Goal: Task Accomplishment & Management: Manage account settings

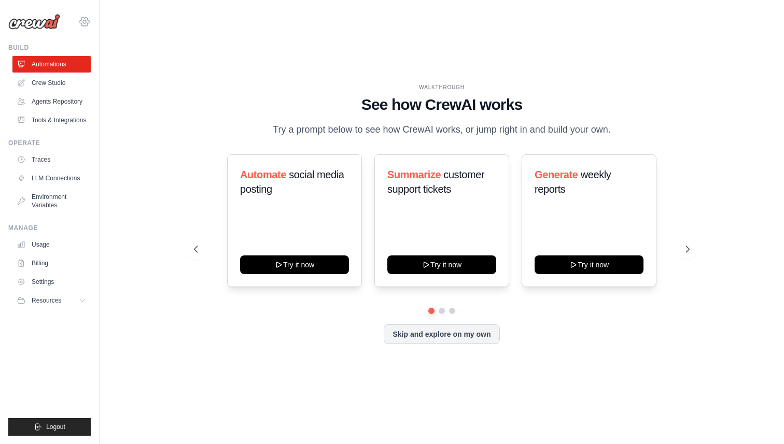
click at [85, 21] on icon at bounding box center [84, 21] width 3 height 3
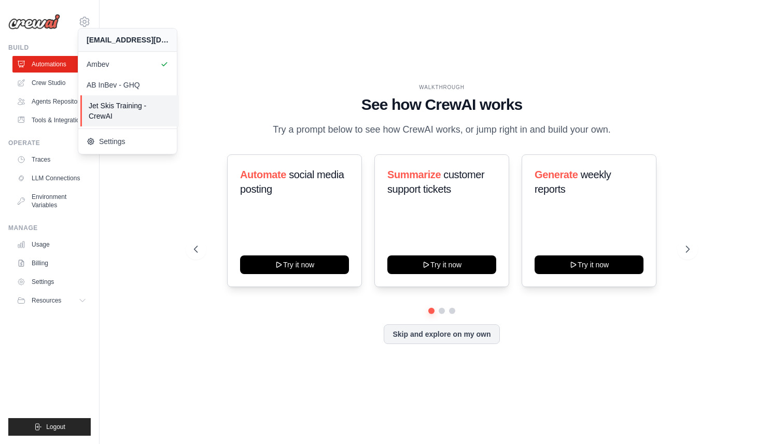
click at [120, 109] on span "Jet Skis Training - CrewAI" at bounding box center [130, 111] width 82 height 21
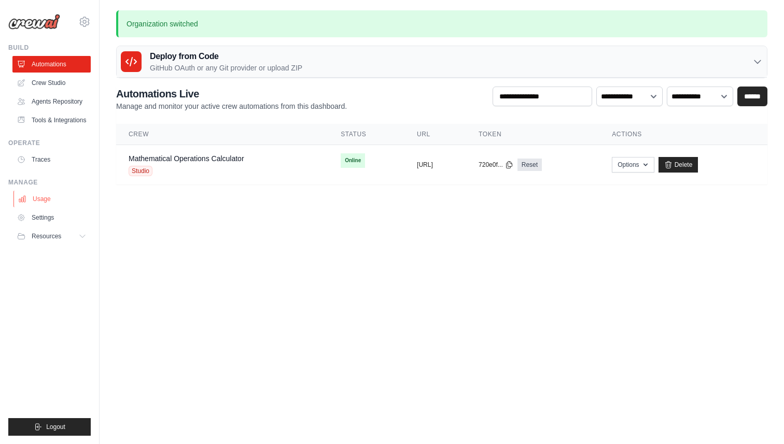
click at [45, 200] on link "Usage" at bounding box center [52, 199] width 78 height 17
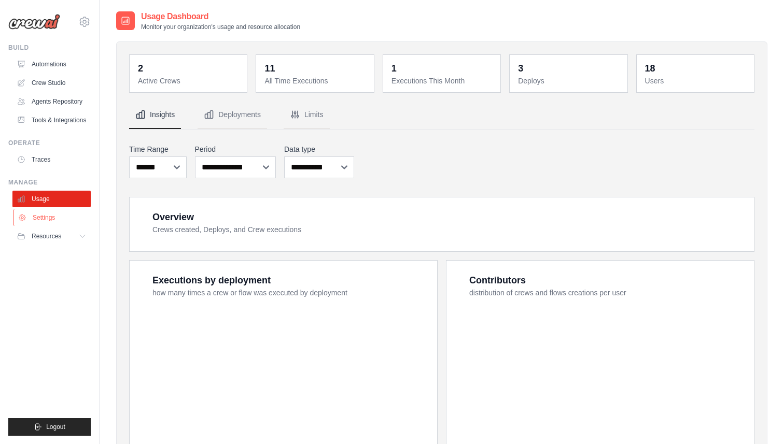
click at [44, 217] on link "Settings" at bounding box center [52, 217] width 78 height 17
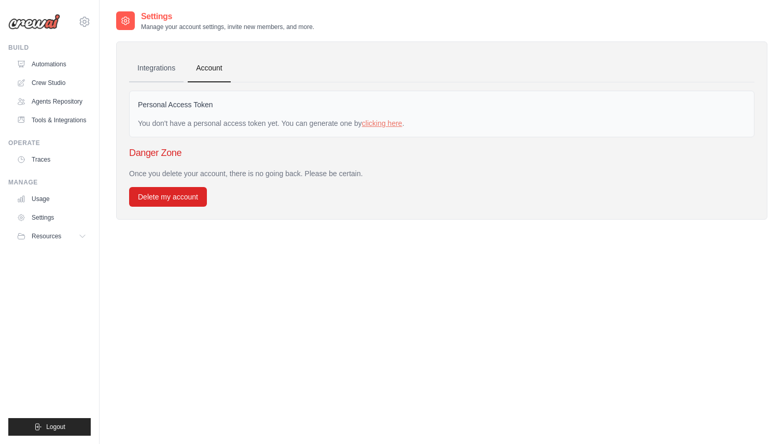
click at [163, 68] on link "Integrations" at bounding box center [156, 68] width 54 height 28
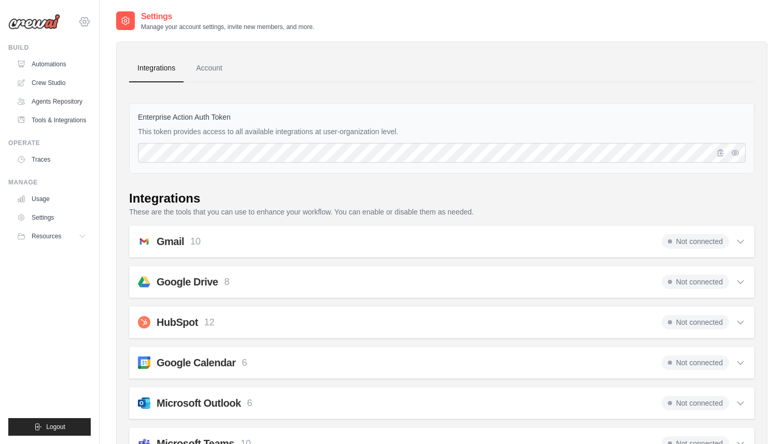
click at [89, 24] on icon at bounding box center [84, 22] width 12 height 12
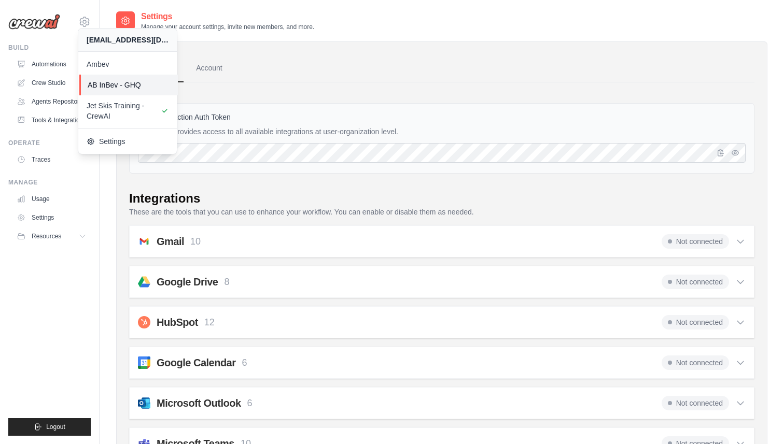
click at [109, 83] on span "AB InBev - GHQ" at bounding box center [129, 85] width 82 height 10
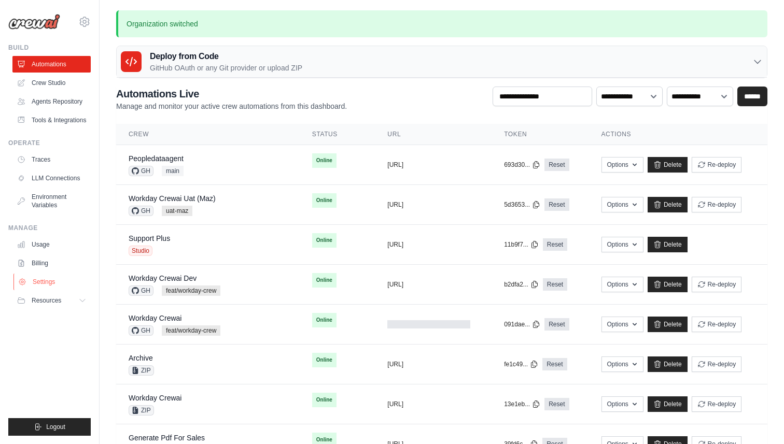
click at [43, 281] on link "Settings" at bounding box center [52, 282] width 78 height 17
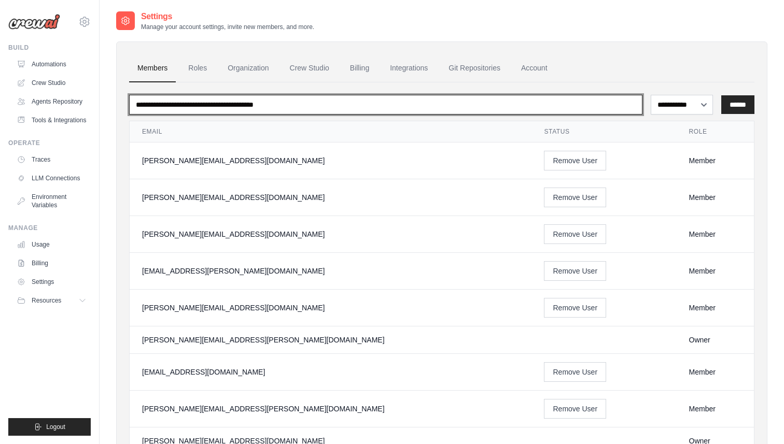
click at [226, 101] on input "email" at bounding box center [385, 105] width 513 height 20
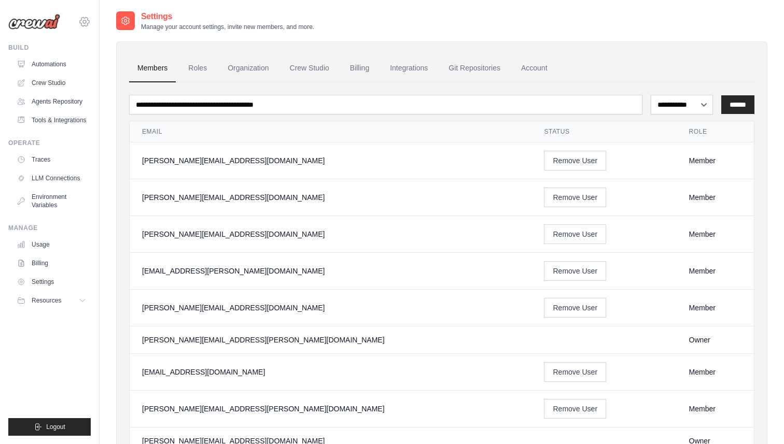
click at [85, 15] on div "marco.beber@ab-inbev.com Ambev AB InBev - GHQ Jet Skis Training - CrewAI" at bounding box center [49, 16] width 82 height 33
click at [85, 22] on icon at bounding box center [84, 22] width 12 height 12
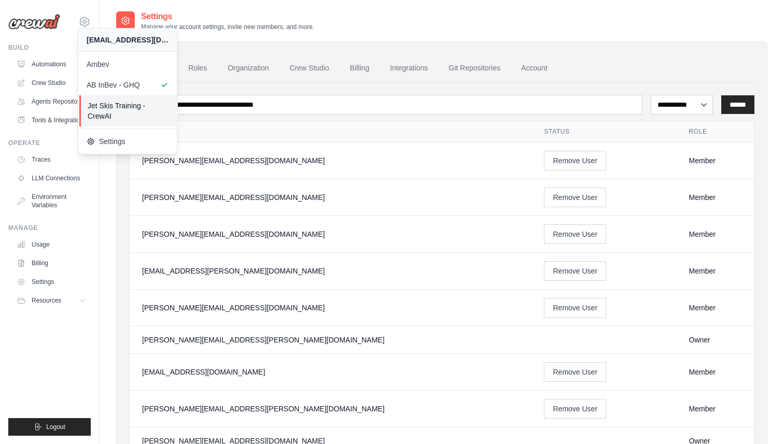
click at [109, 106] on span "Jet Skis Training - CrewAI" at bounding box center [129, 111] width 82 height 21
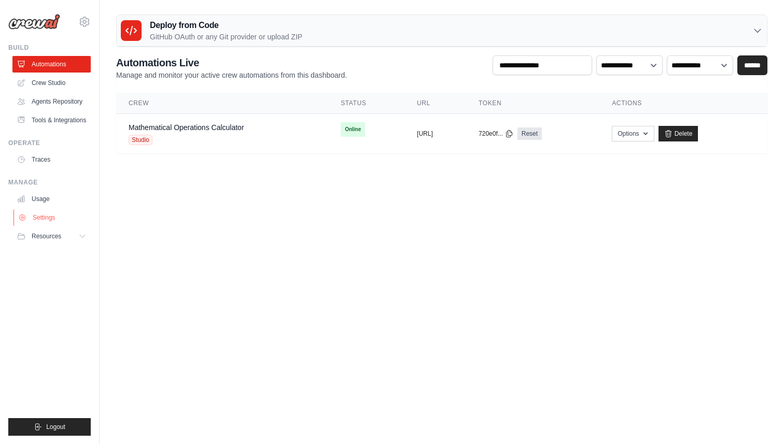
click at [40, 219] on link "Settings" at bounding box center [52, 217] width 78 height 17
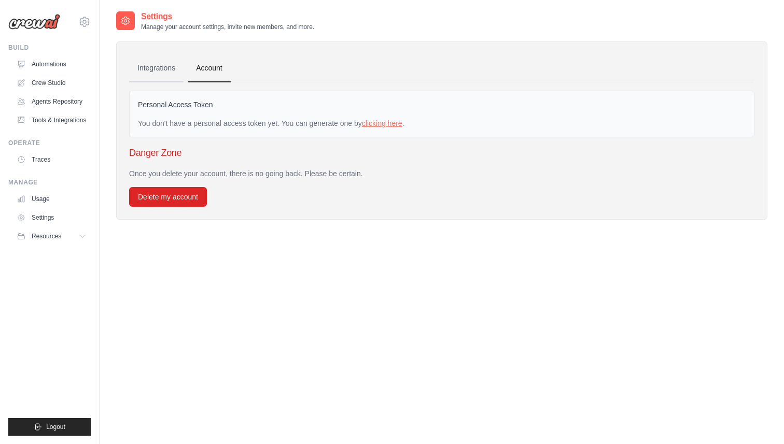
click at [161, 69] on link "Integrations" at bounding box center [156, 68] width 54 height 28
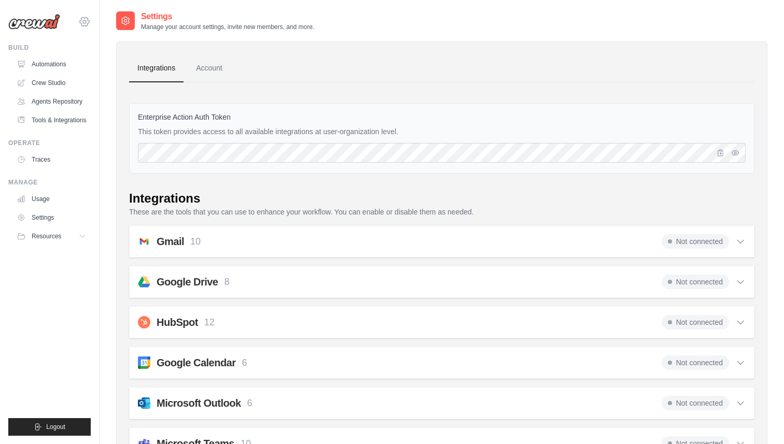
click at [86, 21] on icon at bounding box center [84, 21] width 3 height 3
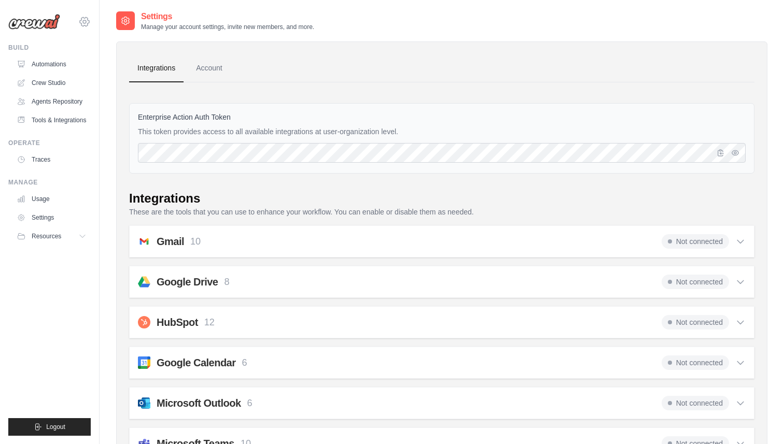
click at [87, 21] on icon at bounding box center [84, 22] width 12 height 12
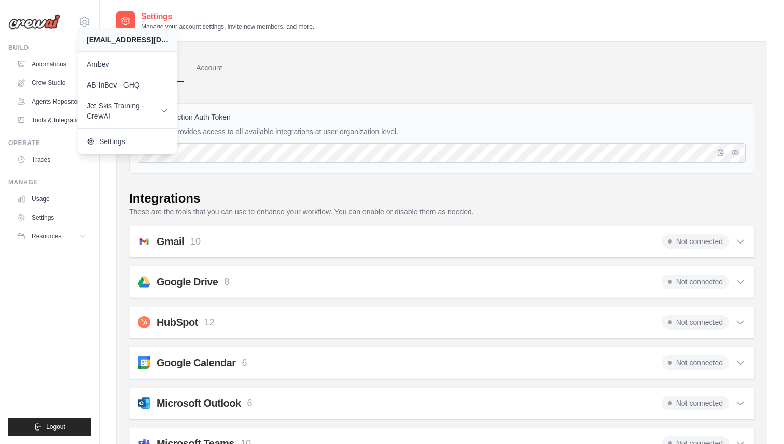
click at [49, 261] on ul "Build Automations Crew Studio Agents Repository Tools & Integrations" at bounding box center [49, 240] width 82 height 392
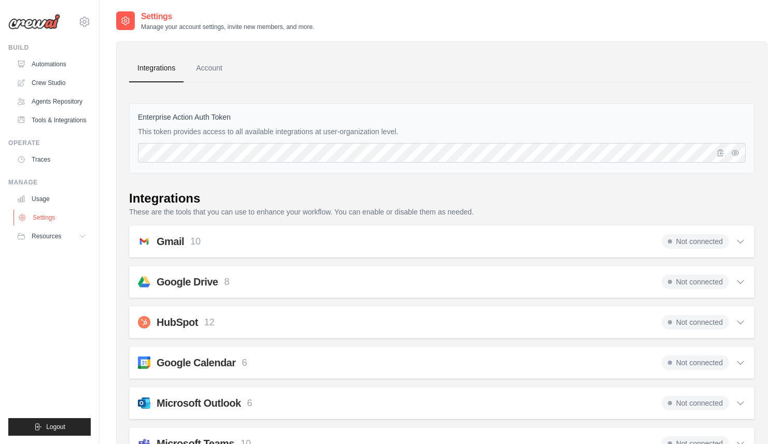
click at [54, 211] on link "Settings" at bounding box center [52, 217] width 78 height 17
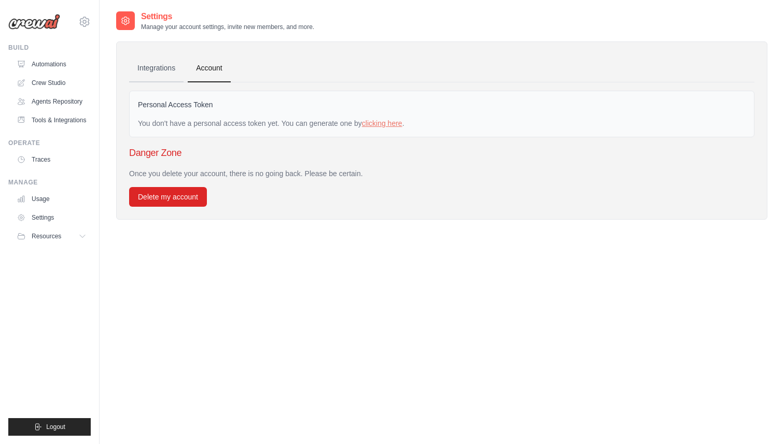
click at [157, 70] on link "Integrations" at bounding box center [156, 68] width 54 height 28
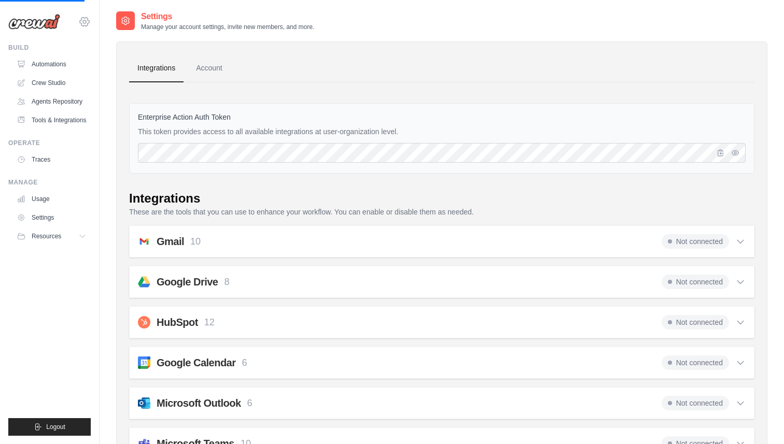
click at [87, 21] on icon at bounding box center [84, 22] width 12 height 12
click at [86, 22] on icon at bounding box center [84, 21] width 3 height 3
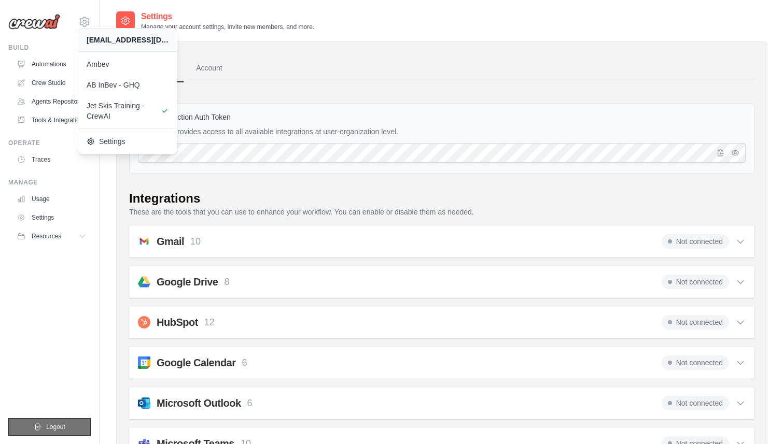
click at [62, 425] on span "Logout" at bounding box center [55, 427] width 19 height 8
